Goal: Task Accomplishment & Management: Use online tool/utility

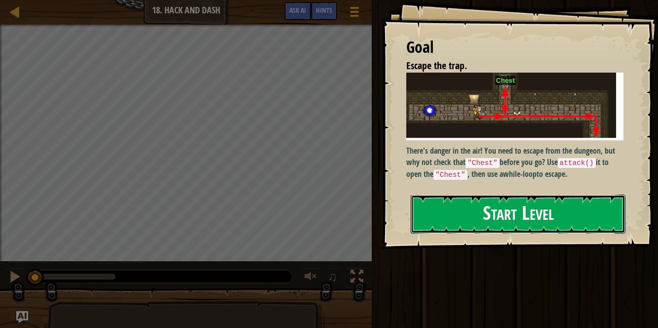
click at [511, 217] on button "Start Level" at bounding box center [518, 213] width 215 height 39
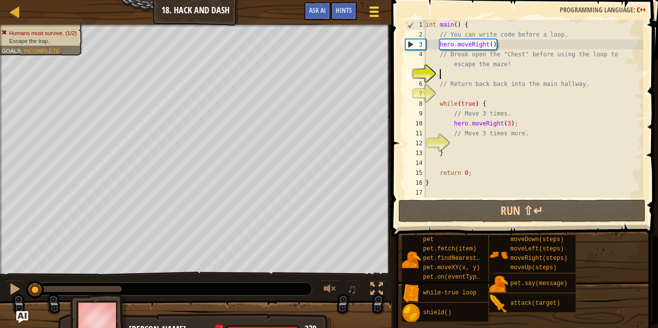
click at [379, 17] on div at bounding box center [373, 11] width 13 height 14
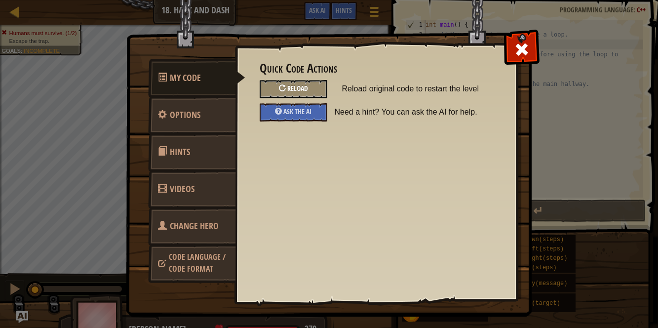
click at [310, 87] on div "Reload" at bounding box center [294, 89] width 68 height 18
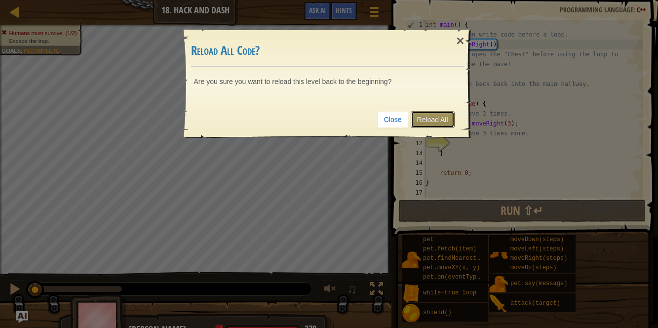
click at [442, 118] on link "Reload All" at bounding box center [433, 119] width 44 height 17
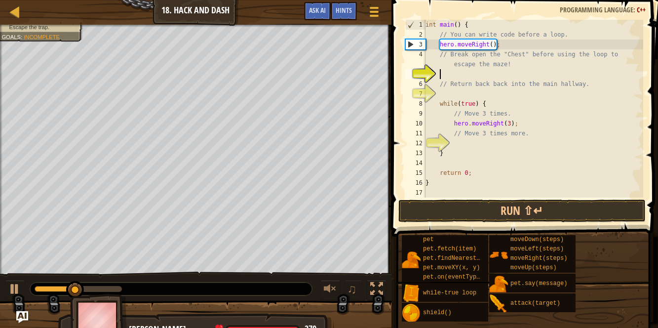
click at [446, 73] on div "int main ( ) { // You can write code before a loop. hero . moveRight ( ) ; // B…" at bounding box center [533, 118] width 220 height 197
type textarea "h"
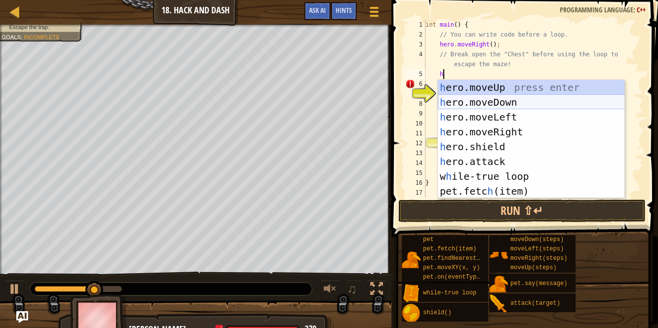
click at [475, 102] on div "h ero.moveUp press enter h ero.moveDown press enter h ero.moveLeft press enter …" at bounding box center [531, 154] width 187 height 148
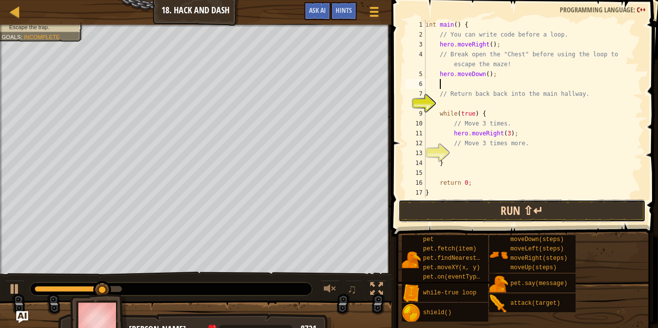
click at [483, 218] on button "Run ⇧↵" at bounding box center [521, 210] width 247 height 23
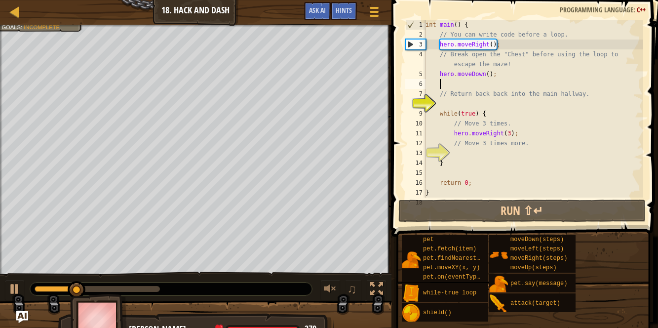
click at [498, 75] on div "int main ( ) { // You can write code before a loop. hero . moveRight ( ) ; // B…" at bounding box center [533, 118] width 220 height 197
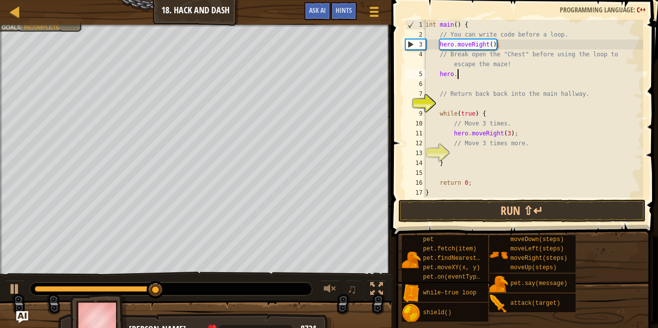
type textarea "h"
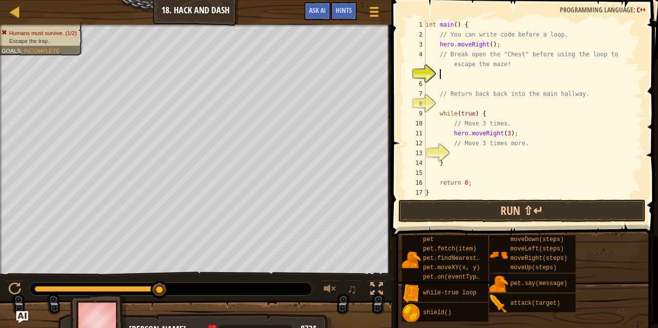
type textarea "h"
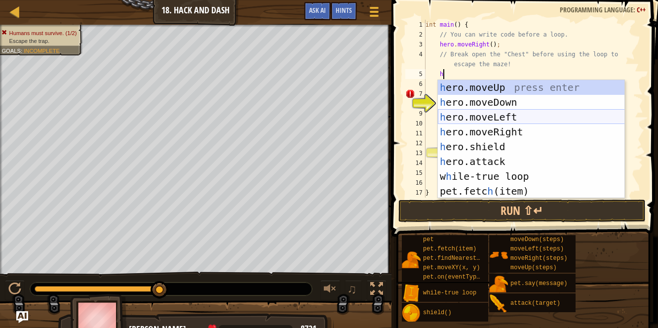
click at [502, 112] on div "h ero.moveUp press enter h ero.moveDown press enter h ero.moveLeft press enter …" at bounding box center [531, 154] width 187 height 148
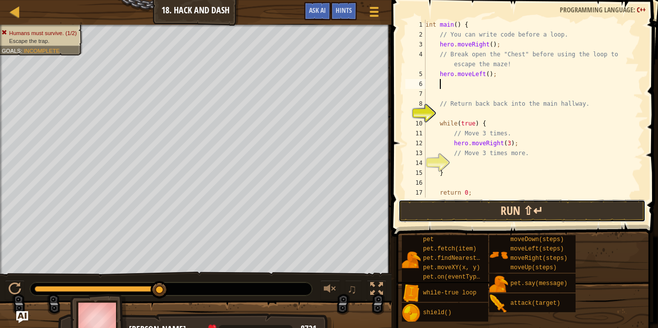
click at [511, 214] on button "Run ⇧↵" at bounding box center [521, 210] width 247 height 23
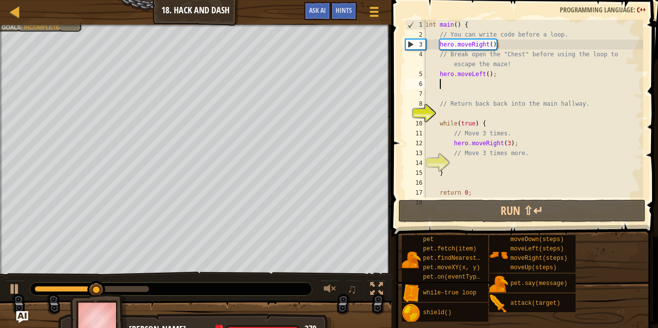
click at [501, 76] on div "int main ( ) { // You can write code before a loop. hero . moveRight ( ) ; // B…" at bounding box center [533, 118] width 220 height 197
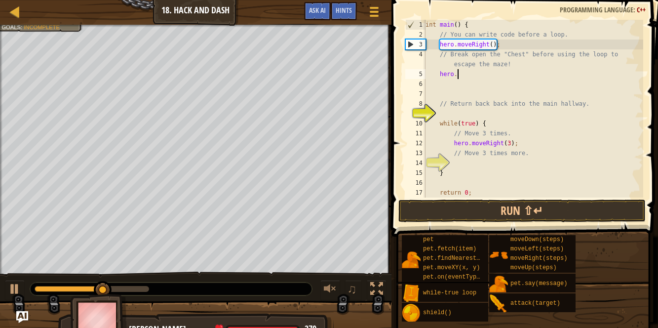
type textarea "h"
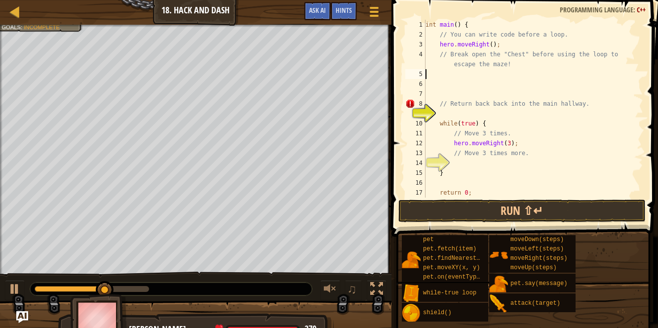
scroll to position [4, 0]
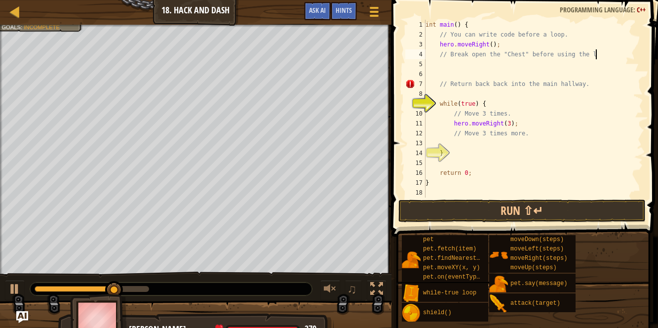
type textarea "// Break open the "Chest" before using the"
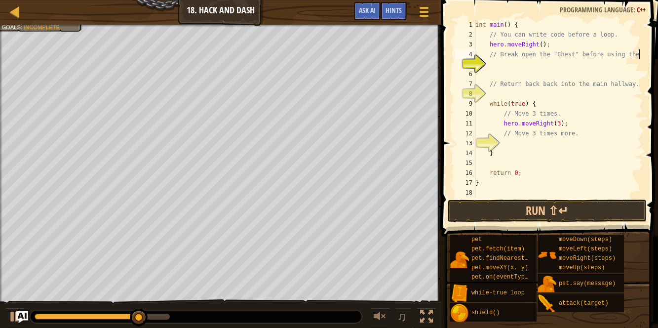
click at [468, 61] on div "5" at bounding box center [465, 64] width 20 height 10
click at [520, 62] on div "int main ( ) { // You can write code before a loop. hero . moveRight ( ) ; // B…" at bounding box center [558, 118] width 170 height 197
type textarea "h"
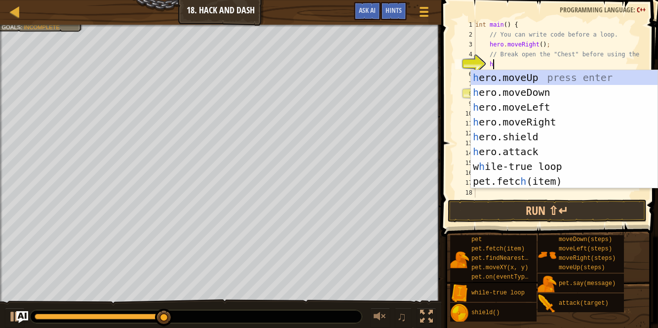
scroll to position [4, 0]
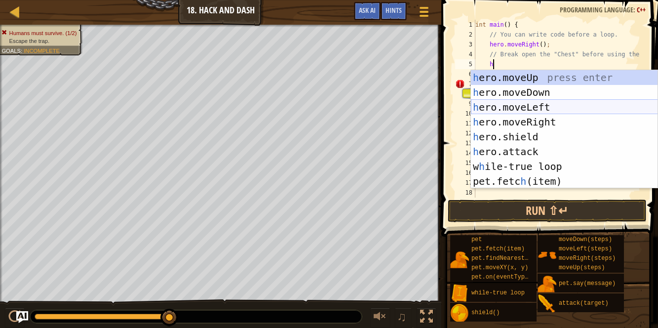
click at [518, 107] on div "h ero.moveUp press enter h ero.moveDown press enter h ero.moveLeft press enter …" at bounding box center [564, 144] width 187 height 148
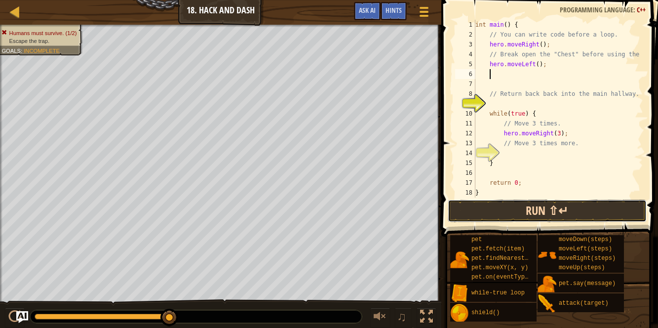
click at [529, 204] on button "Run ⇧↵" at bounding box center [547, 210] width 199 height 23
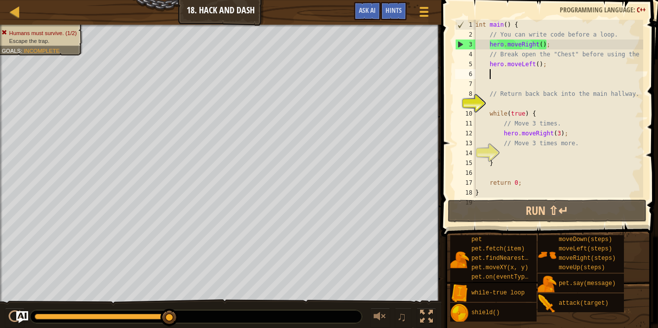
click at [550, 62] on div "int main ( ) { // You can write code before a loop. hero . moveRight ( ) ; // B…" at bounding box center [558, 118] width 170 height 197
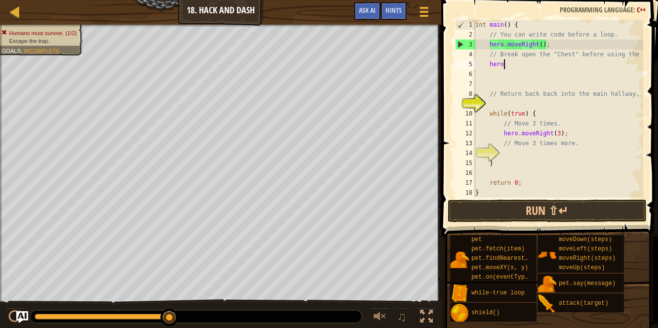
type textarea "h"
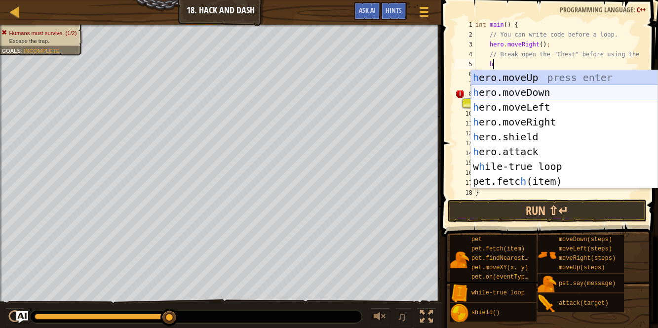
click at [518, 93] on div "h ero.moveUp press enter h ero.moveDown press enter h ero.moveLeft press enter …" at bounding box center [564, 144] width 187 height 148
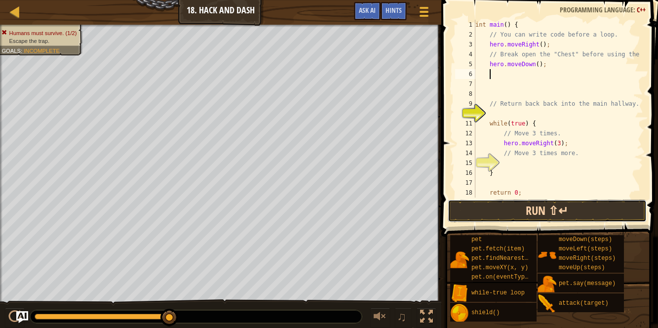
click at [547, 205] on button "Run ⇧↵" at bounding box center [547, 210] width 199 height 23
